Goal: Browse casually

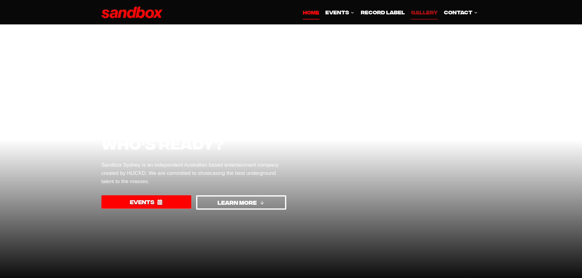
click at [425, 12] on link "GALLERY" at bounding box center [424, 12] width 33 height 15
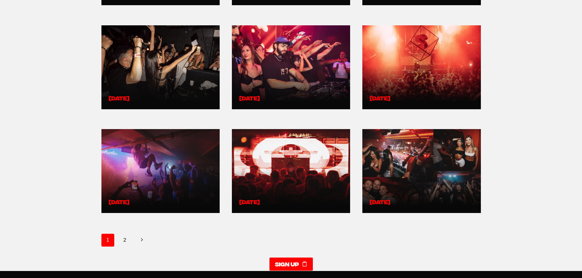
scroll to position [153, 0]
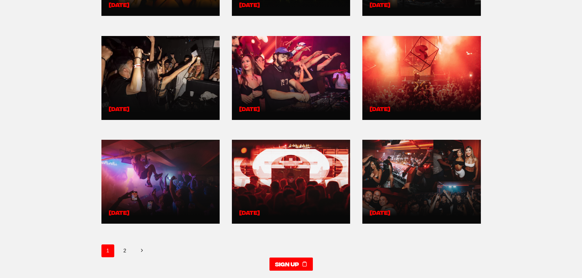
click at [124, 253] on div "Sign up" at bounding box center [291, 265] width 394 height 28
click at [124, 250] on link "2" at bounding box center [124, 251] width 13 height 13
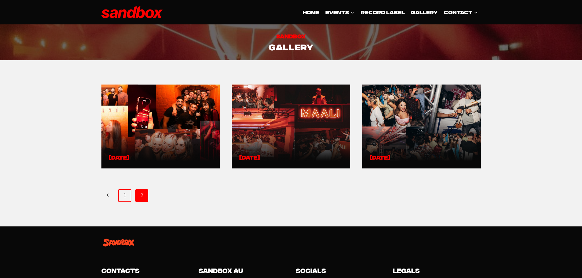
click at [125, 194] on link "1" at bounding box center [124, 196] width 13 height 13
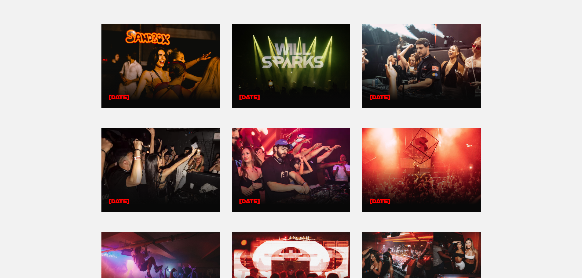
scroll to position [61, 0]
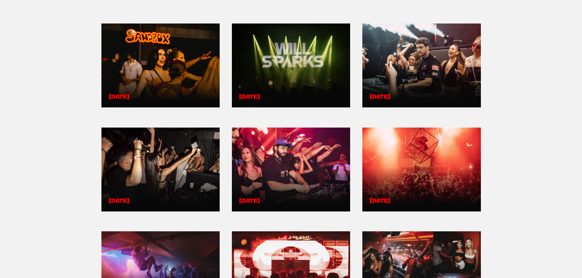
click at [451, 203] on link at bounding box center [422, 169] width 104 height 69
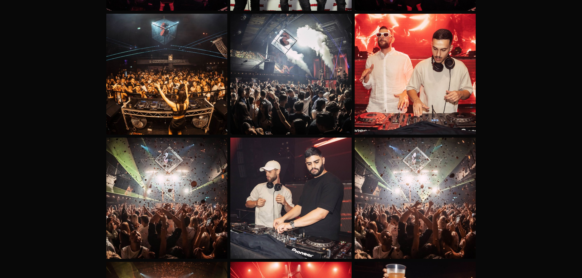
scroll to position [214, 0]
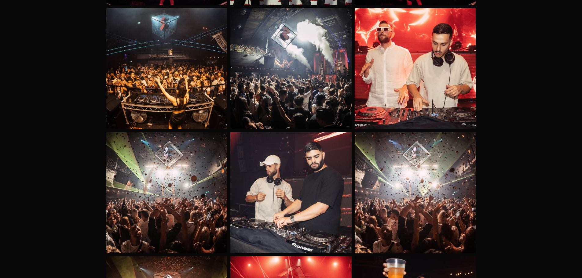
click at [330, 86] on img at bounding box center [290, 68] width 121 height 121
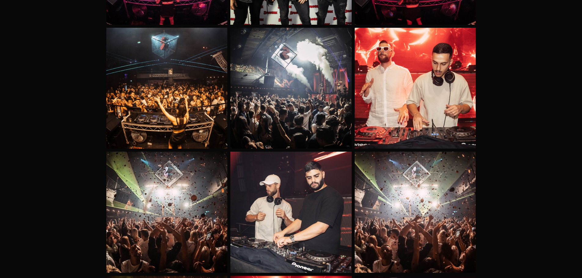
scroll to position [183, 0]
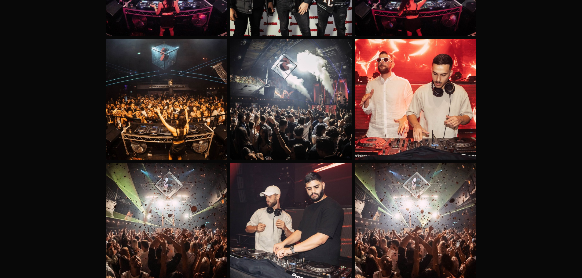
drag, startPoint x: 302, startPoint y: 90, endPoint x: 563, endPoint y: 73, distance: 261.6
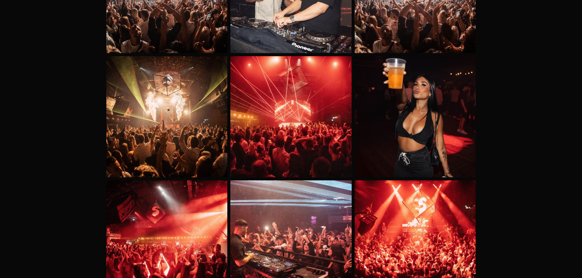
scroll to position [458, 0]
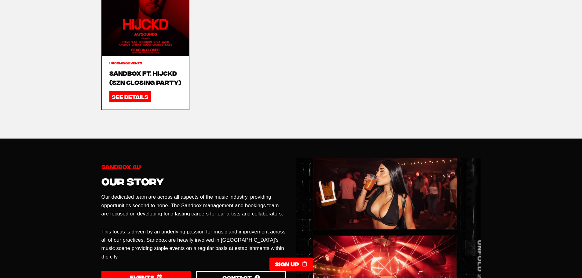
scroll to position [397, 0]
